Goal: Task Accomplishment & Management: Manage account settings

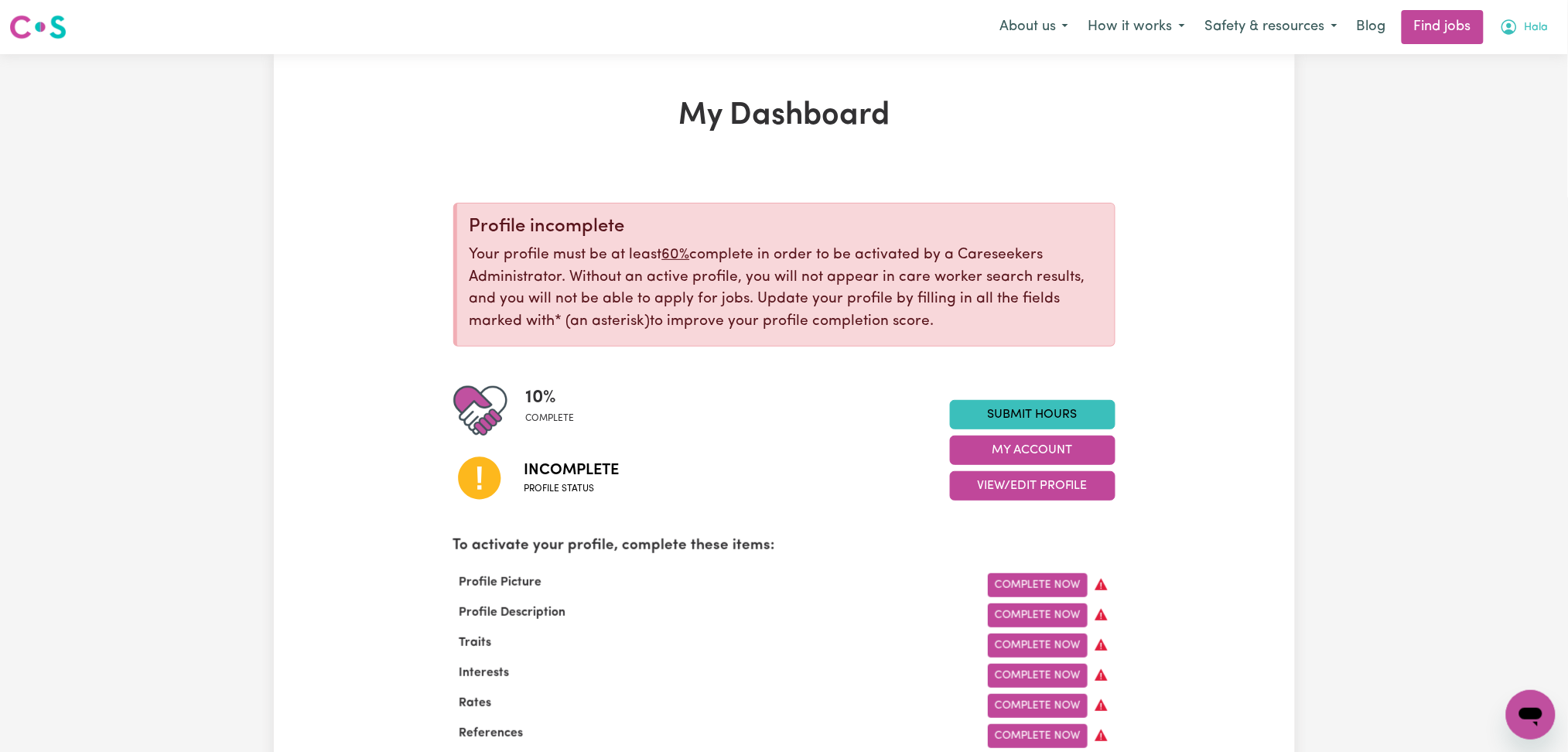
click at [1559, 26] on button "Hala" at bounding box center [1525, 27] width 69 height 32
click at [1481, 119] on link "Logout" at bounding box center [1496, 118] width 122 height 29
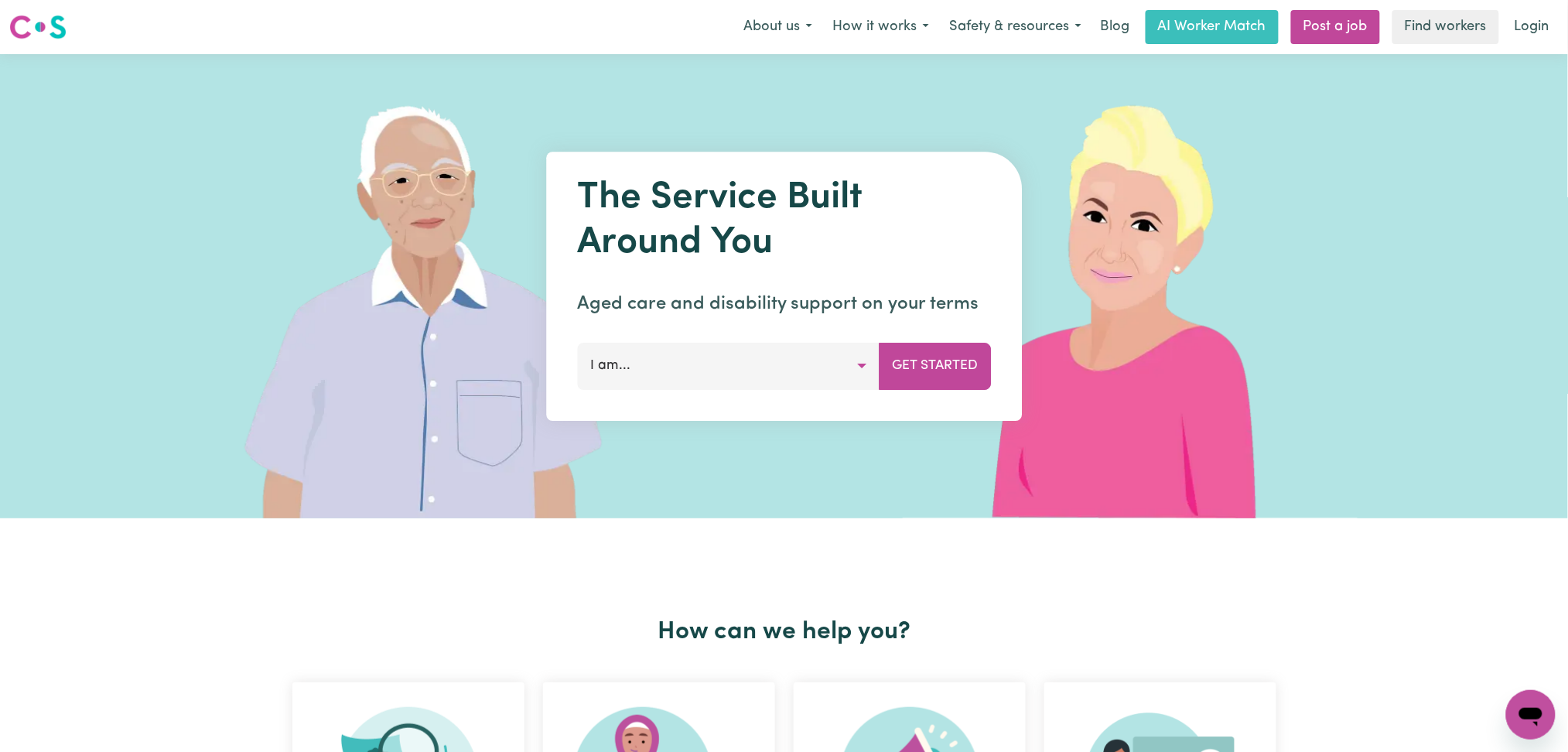
click at [1538, 42] on link "Login" at bounding box center [1533, 27] width 53 height 34
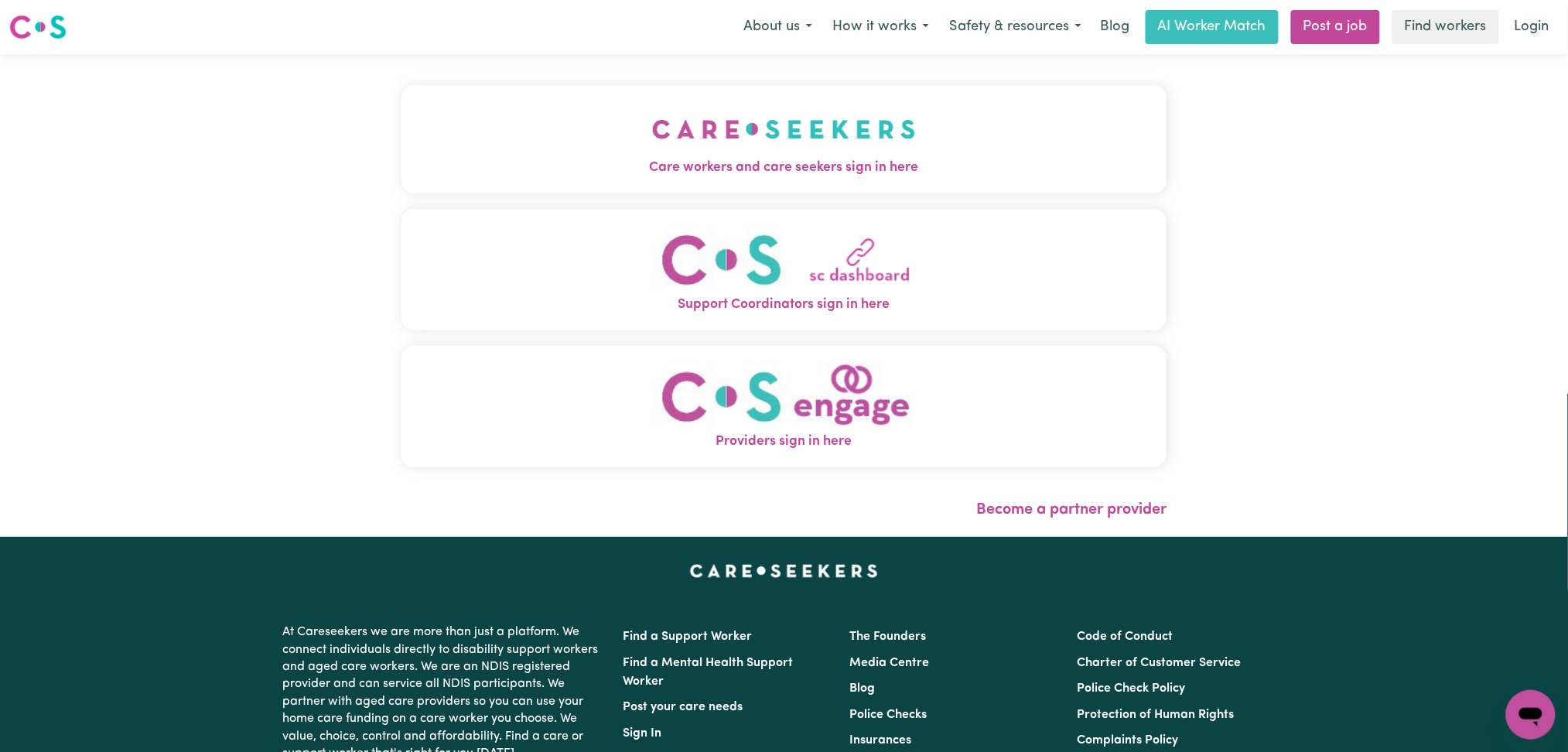
click at [456, 105] on button "Care workers and care seekers sign in here" at bounding box center [784, 139] width 766 height 109
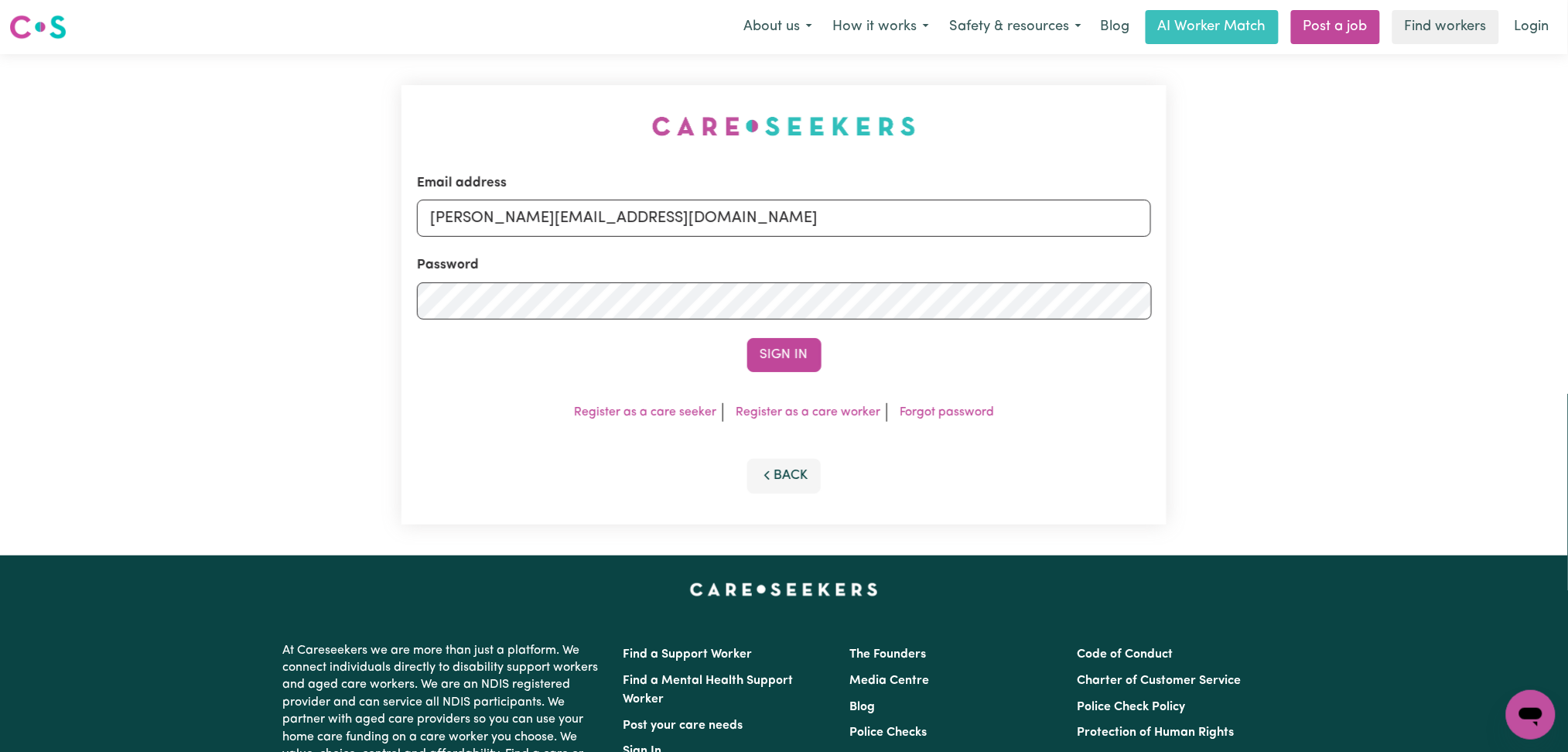
click at [563, 199] on div "Email address [PERSON_NAME][EMAIL_ADDRESS][DOMAIN_NAME]" at bounding box center [784, 205] width 735 height 64
drag, startPoint x: 625, startPoint y: 222, endPoint x: 623, endPoint y: 232, distance: 10.2
click at [625, 221] on input "[PERSON_NAME][EMAIL_ADDRESS][DOMAIN_NAME]" at bounding box center [784, 218] width 735 height 37
drag, startPoint x: 511, startPoint y: 217, endPoint x: 874, endPoint y: 272, distance: 367.1
click at [905, 245] on form "Email address Superuser~[EMAIL_ADDRESS][DOMAIN_NAME] Password Sign In" at bounding box center [784, 272] width 735 height 199
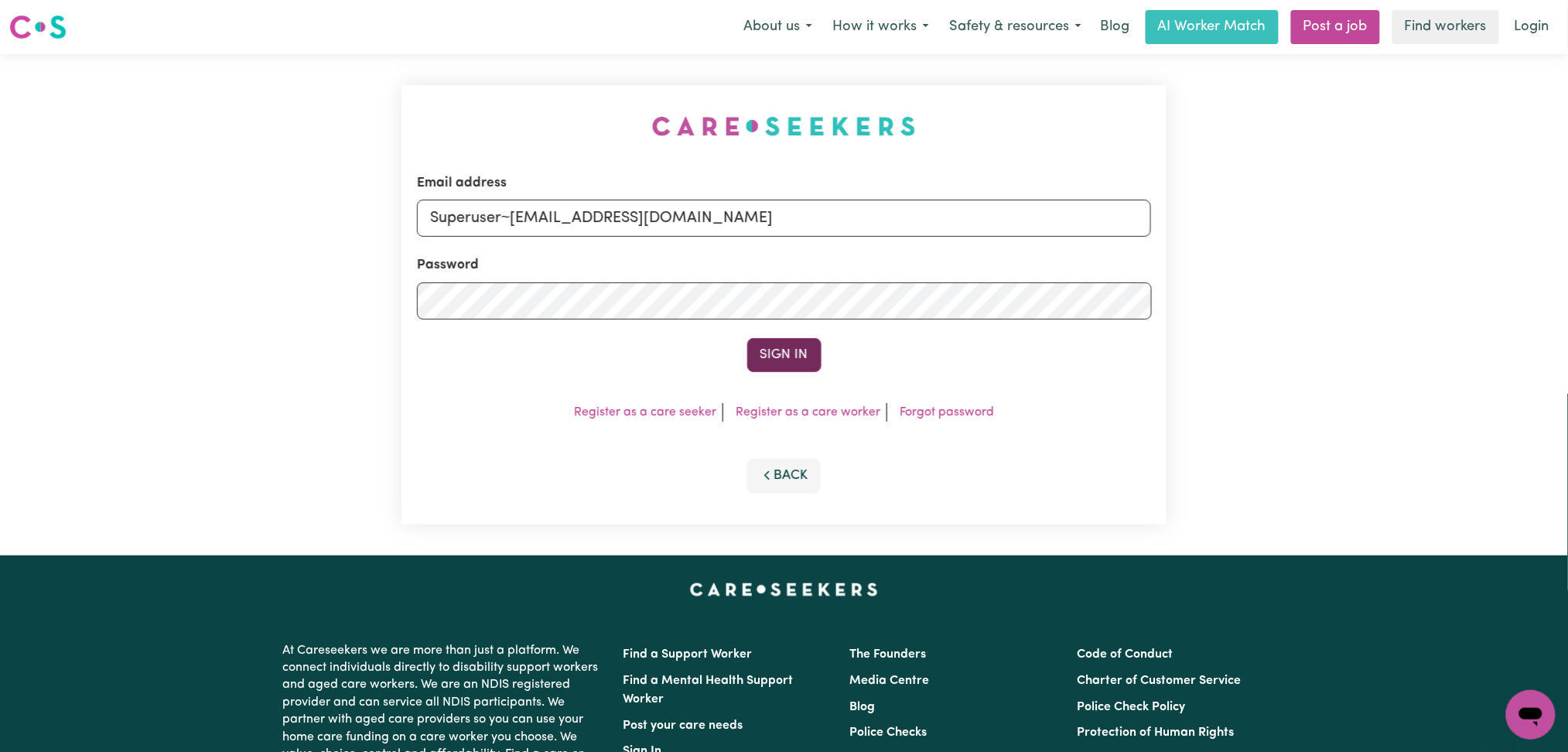
type input "Superuser~[EMAIL_ADDRESS][DOMAIN_NAME]"
click at [773, 348] on button "Sign In" at bounding box center [784, 355] width 74 height 34
